Goal: Information Seeking & Learning: Check status

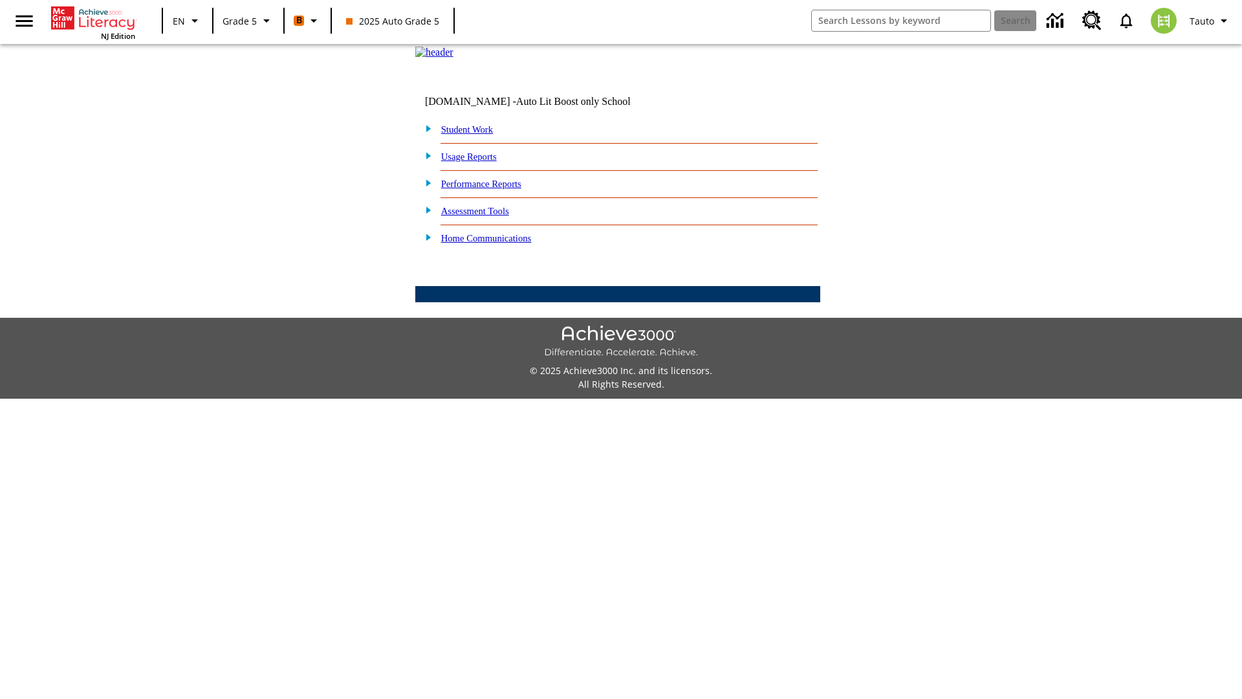
click at [495, 189] on link "Performance Reports" at bounding box center [481, 184] width 80 height 10
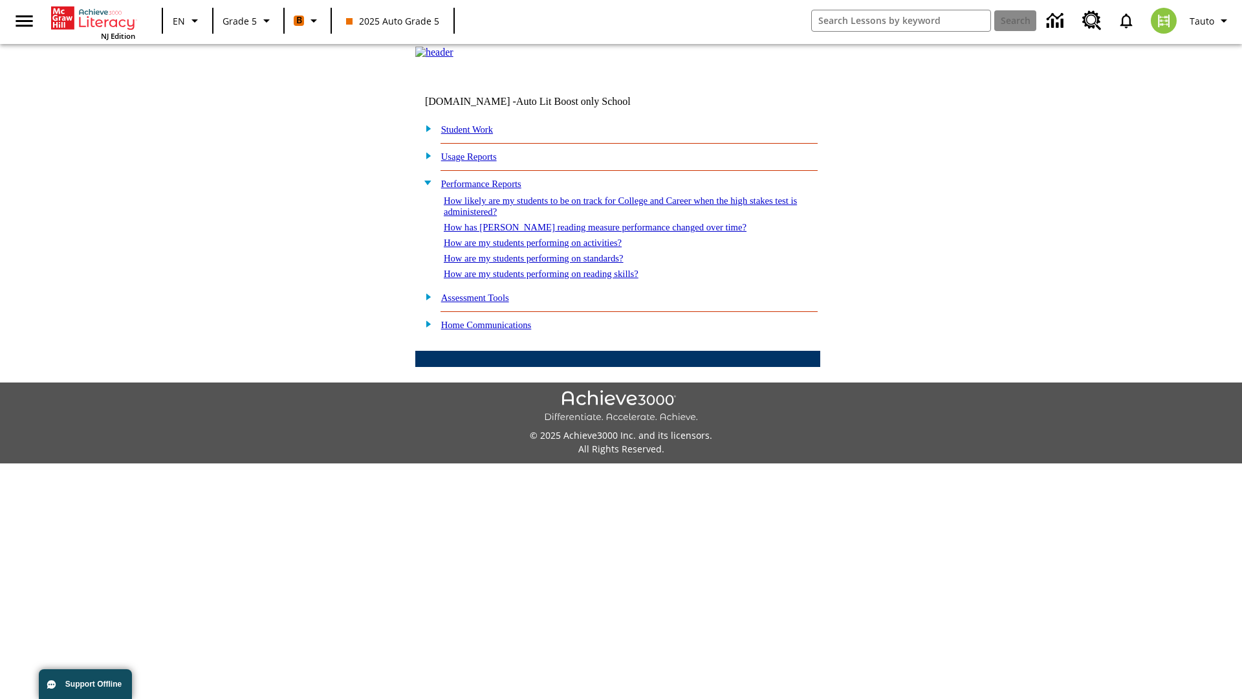
click at [554, 279] on link "How are my students performing on reading skills?" at bounding box center [541, 273] width 195 height 10
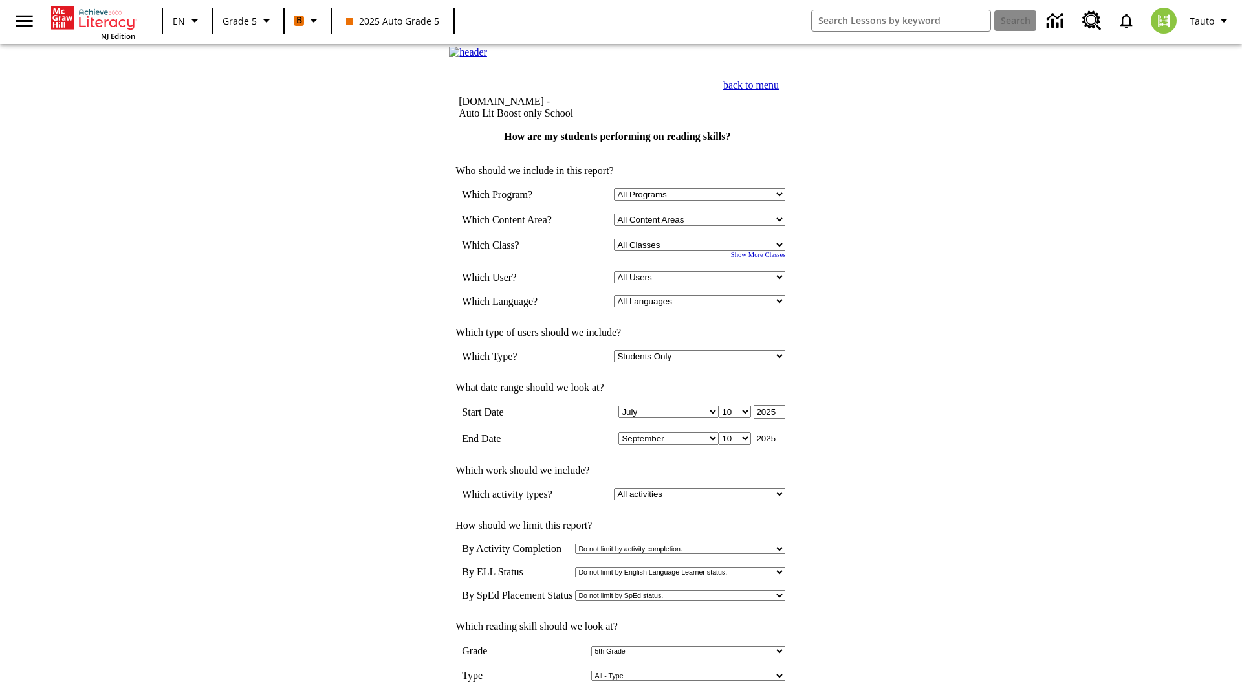
click at [702, 251] on select "Select a Class: All Classes 2025 Auto Grade 5 OL 2025 Auto Grade 6" at bounding box center [699, 245] width 171 height 12
select select "11133131"
click at [702, 283] on select "All Users Cat, Sautoen Cat, Sautoes Cat, Sautoss Donotlogin, Sautoen Twoschools…" at bounding box center [699, 277] width 171 height 12
select select "21437107"
click at [618, 698] on input "View Report" at bounding box center [618, 712] width 62 height 14
